Goal: Task Accomplishment & Management: Use online tool/utility

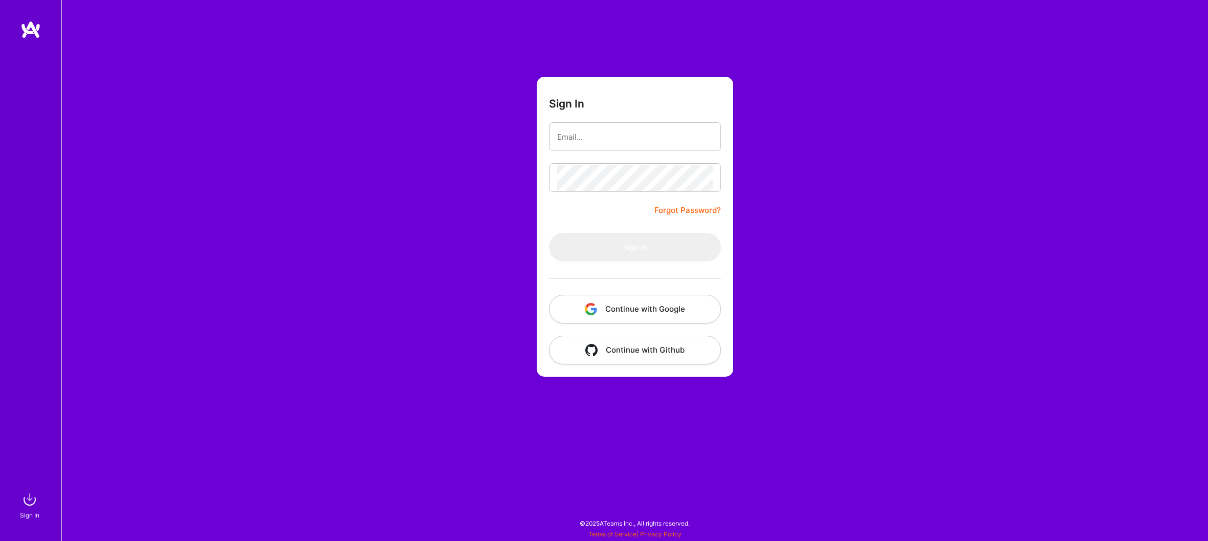
type input "[EMAIL_ADDRESS][DOMAIN_NAME]"
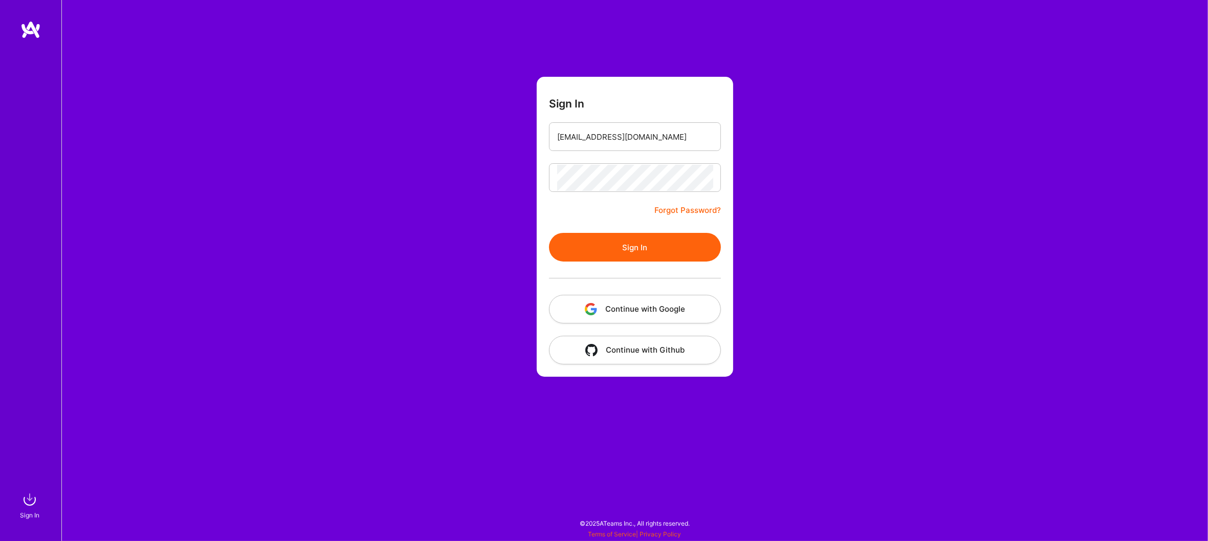
click at [667, 255] on button "Sign In" at bounding box center [635, 247] width 172 height 29
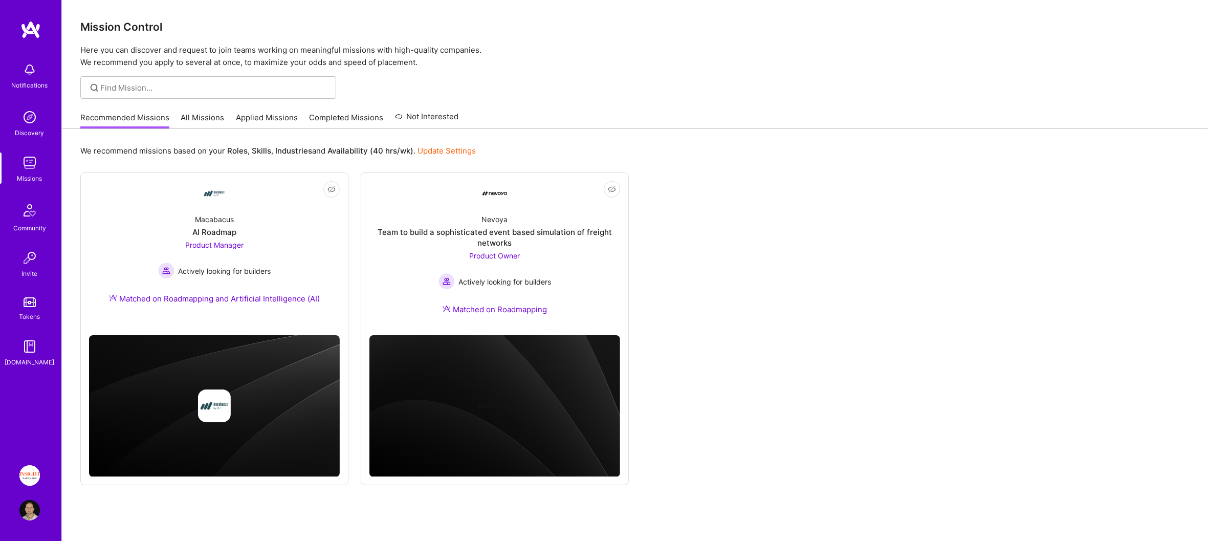
click at [36, 479] on img at bounding box center [29, 475] width 20 height 20
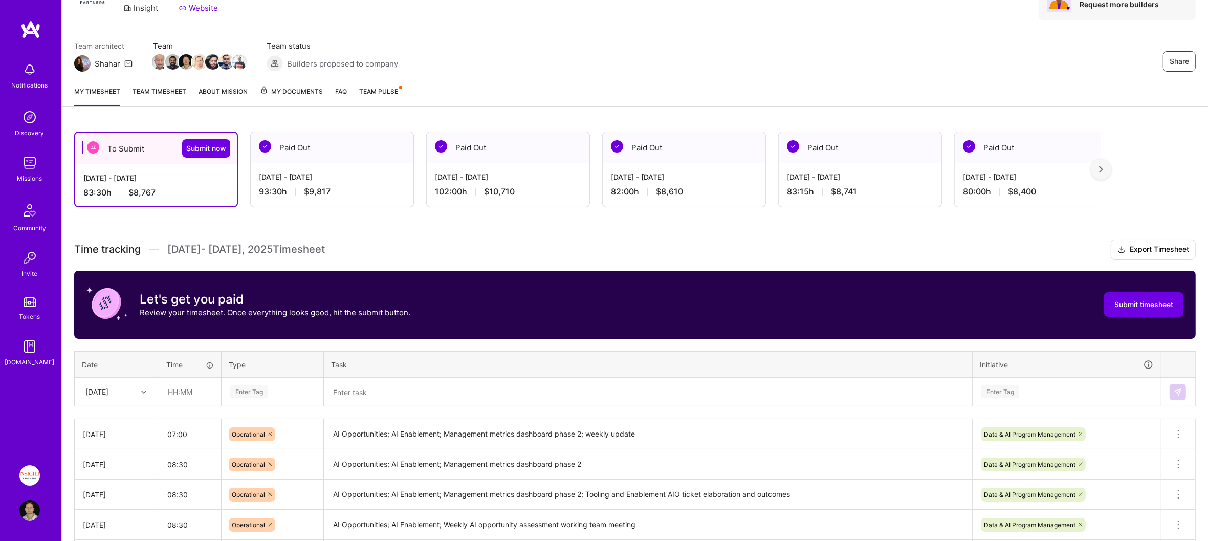
scroll to position [6, 0]
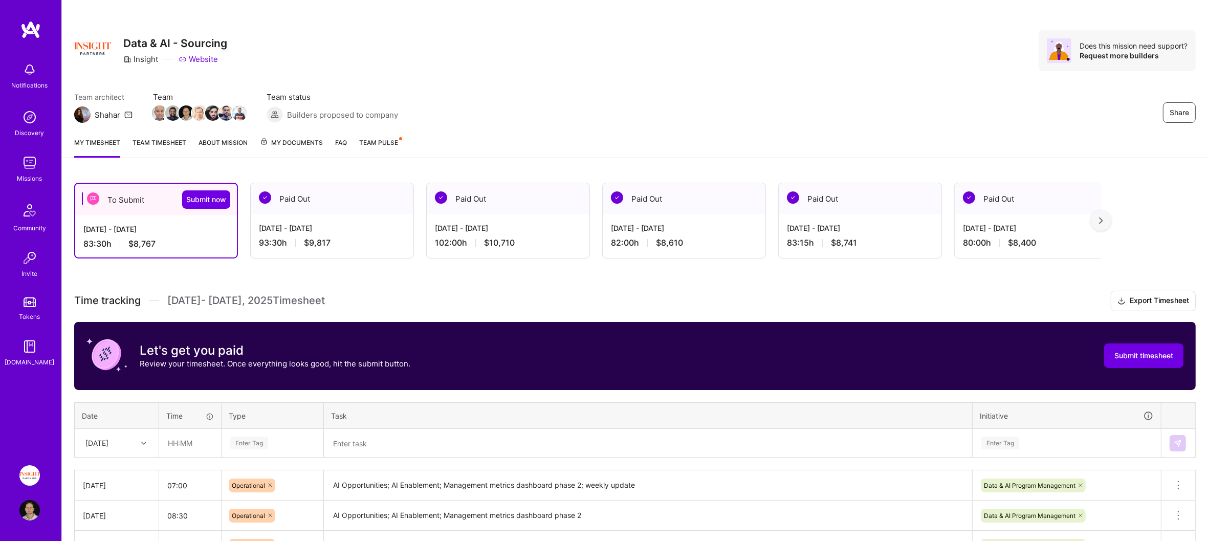
click at [157, 141] on link "Team timesheet" at bounding box center [160, 147] width 54 height 20
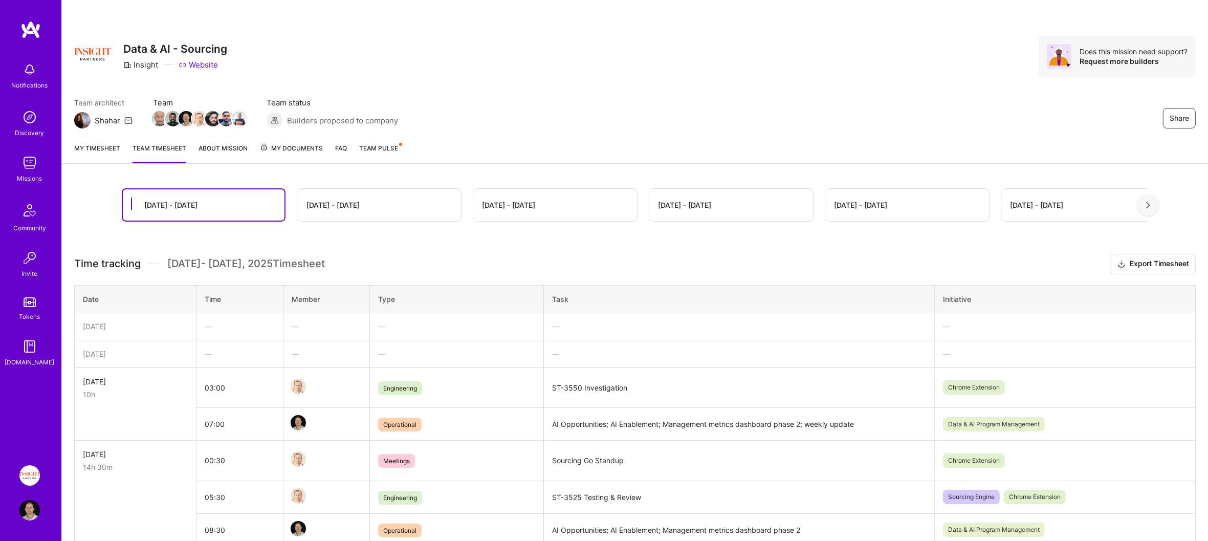
click at [90, 149] on link "My timesheet" at bounding box center [97, 153] width 46 height 20
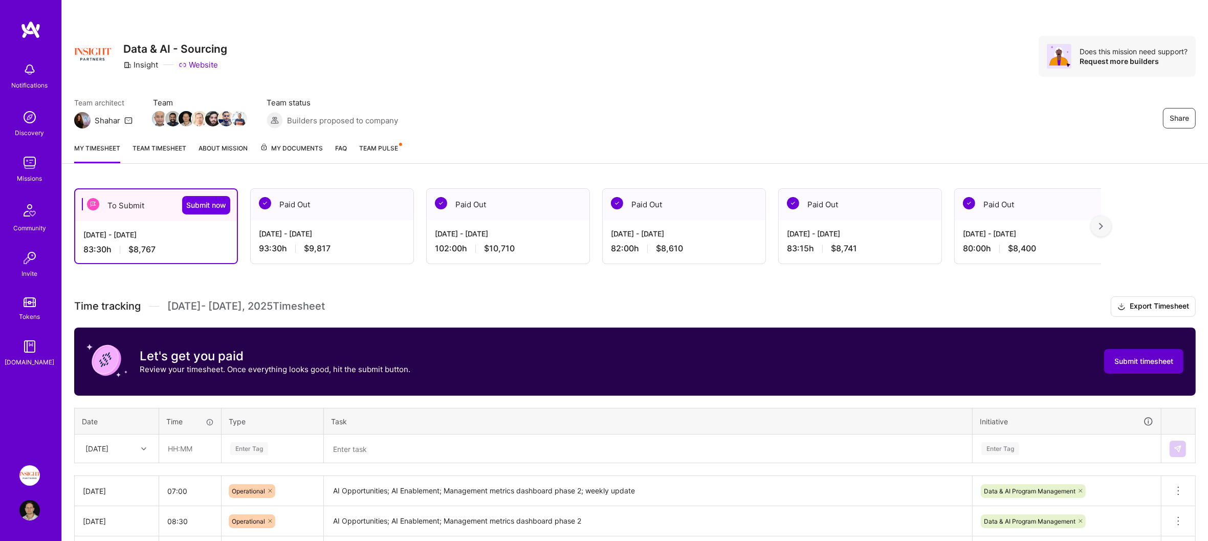
click at [1142, 366] on button "Submit timesheet" at bounding box center [1143, 361] width 79 height 25
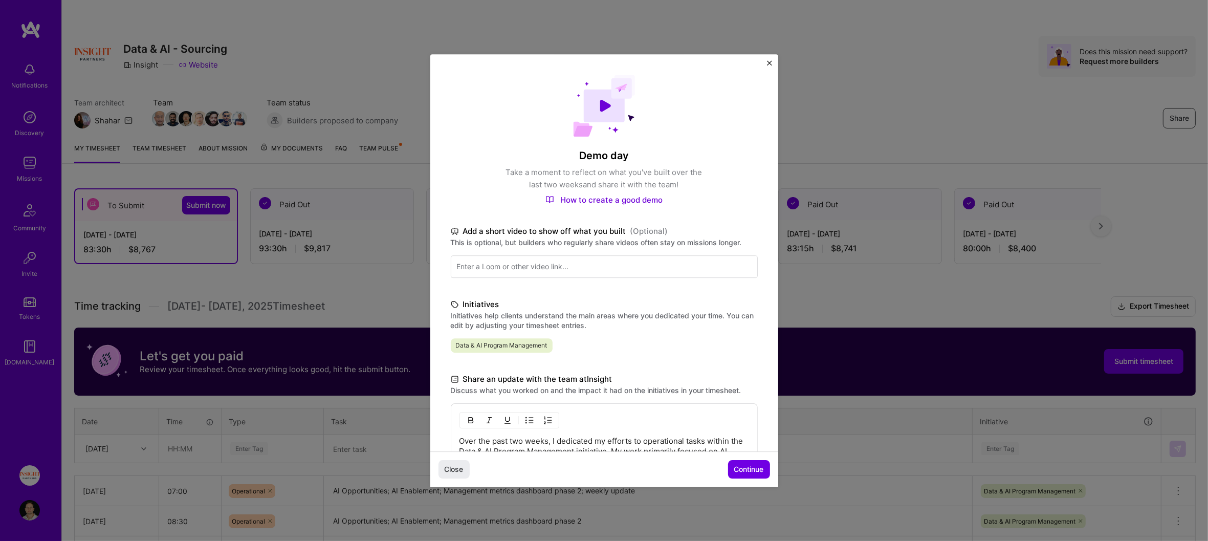
click at [751, 471] on span "Continue" at bounding box center [749, 469] width 30 height 10
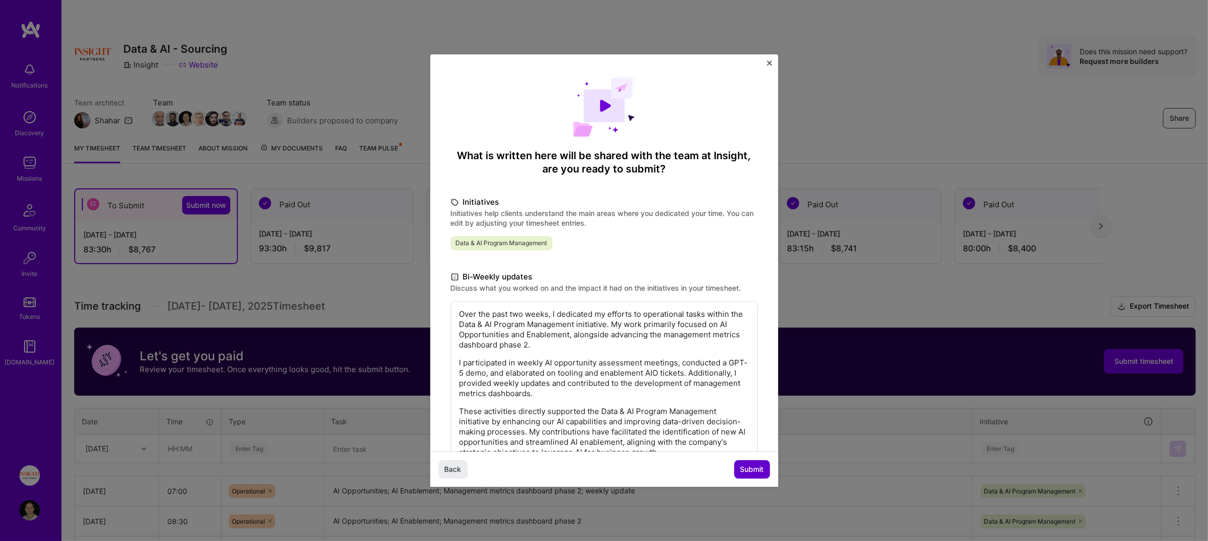
click at [745, 475] on button "Submit" at bounding box center [752, 469] width 36 height 18
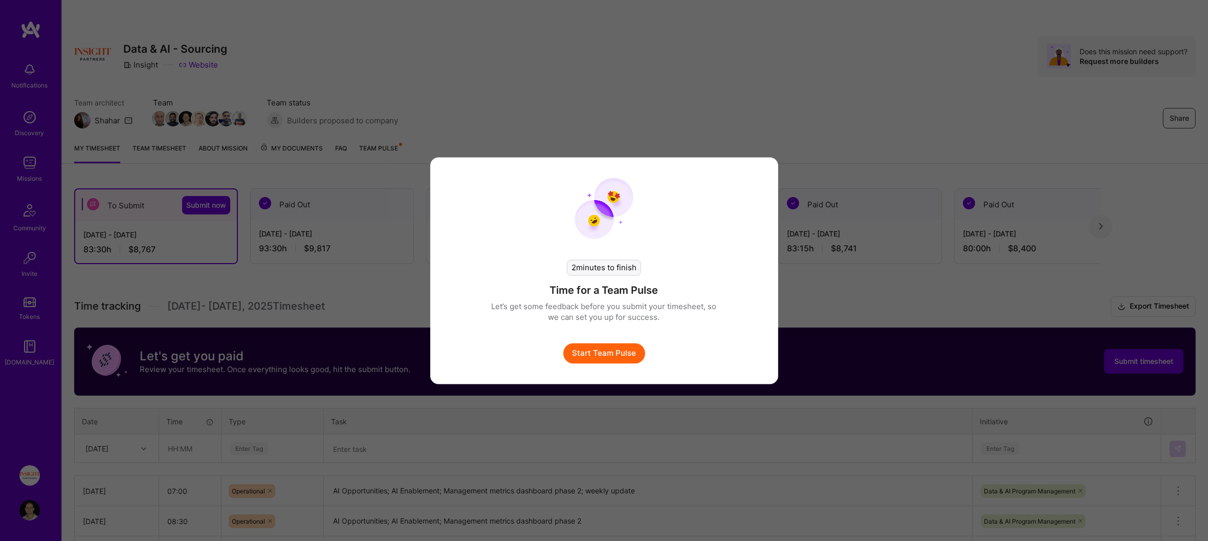
click at [612, 351] on button "Start Team Pulse" at bounding box center [604, 353] width 82 height 20
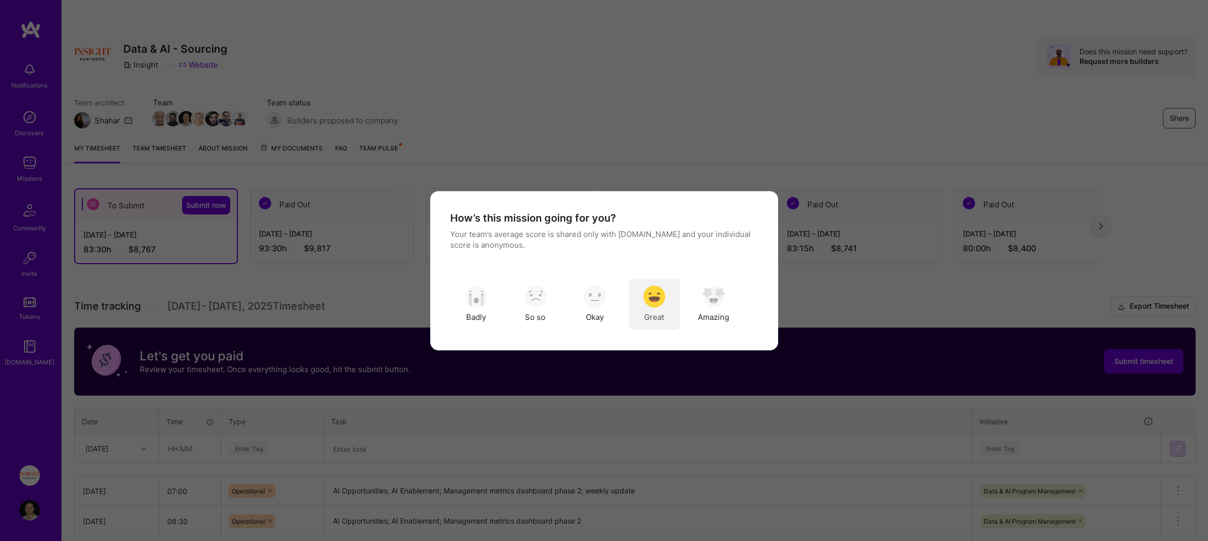
click at [654, 293] on img "modal" at bounding box center [654, 296] width 23 height 23
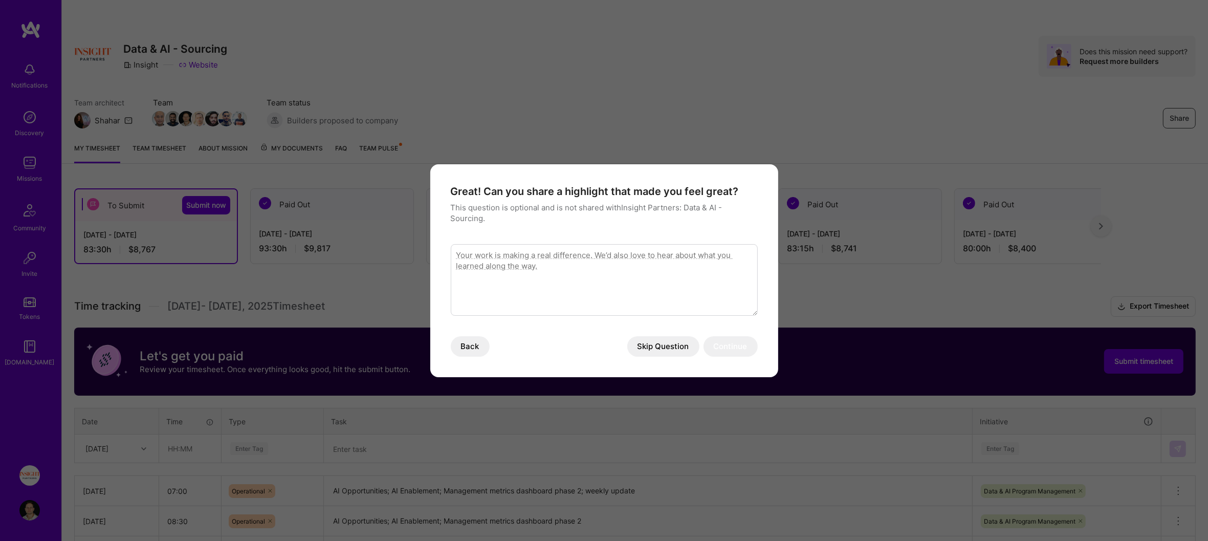
click at [656, 342] on button "Skip Question" at bounding box center [663, 346] width 72 height 20
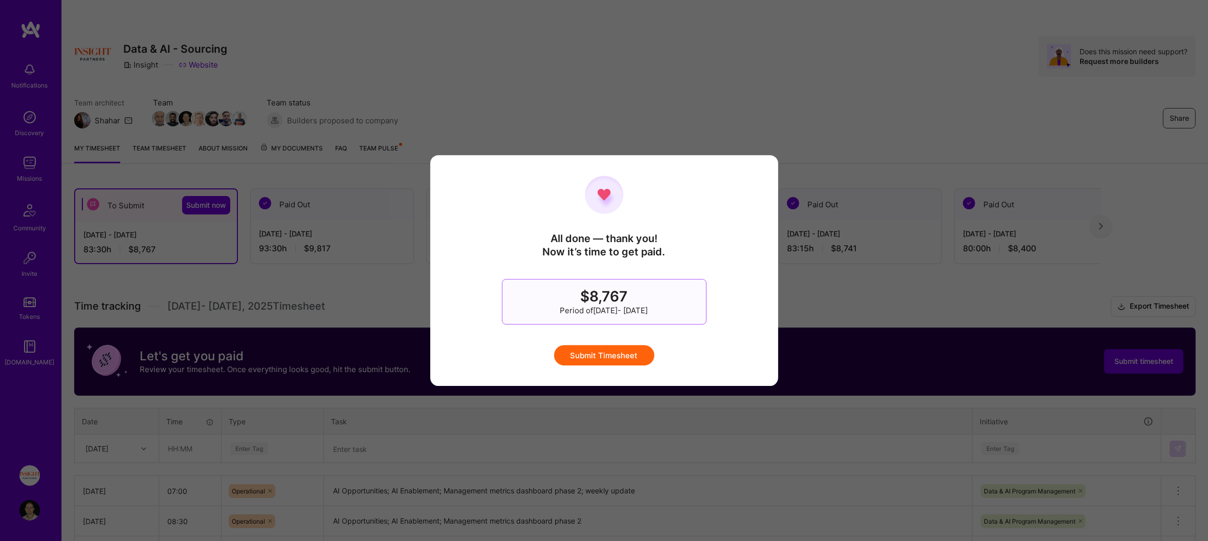
click at [630, 360] on button "Submit Timesheet" at bounding box center [604, 355] width 100 height 20
